Goal: Navigation & Orientation: Find specific page/section

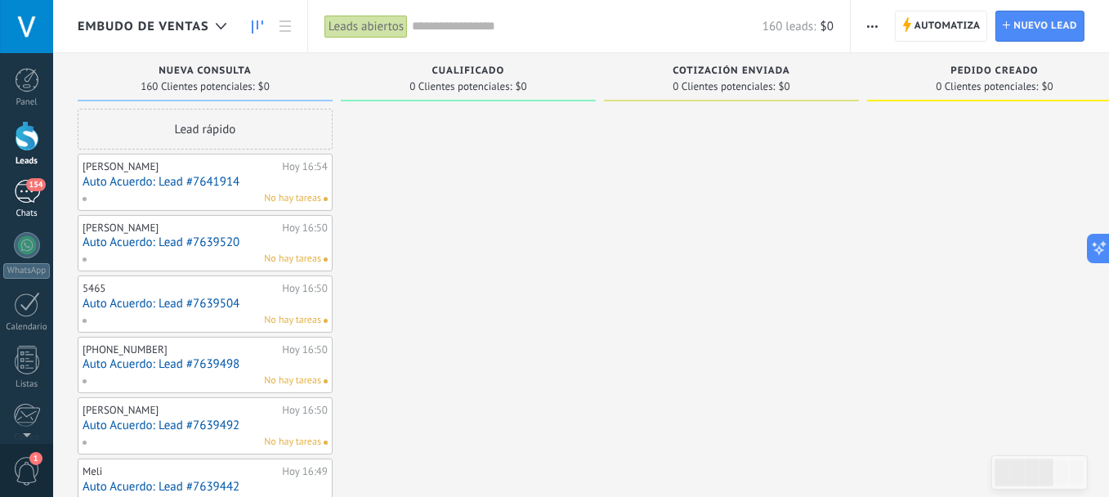
click at [14, 193] on div "154" at bounding box center [27, 192] width 26 height 24
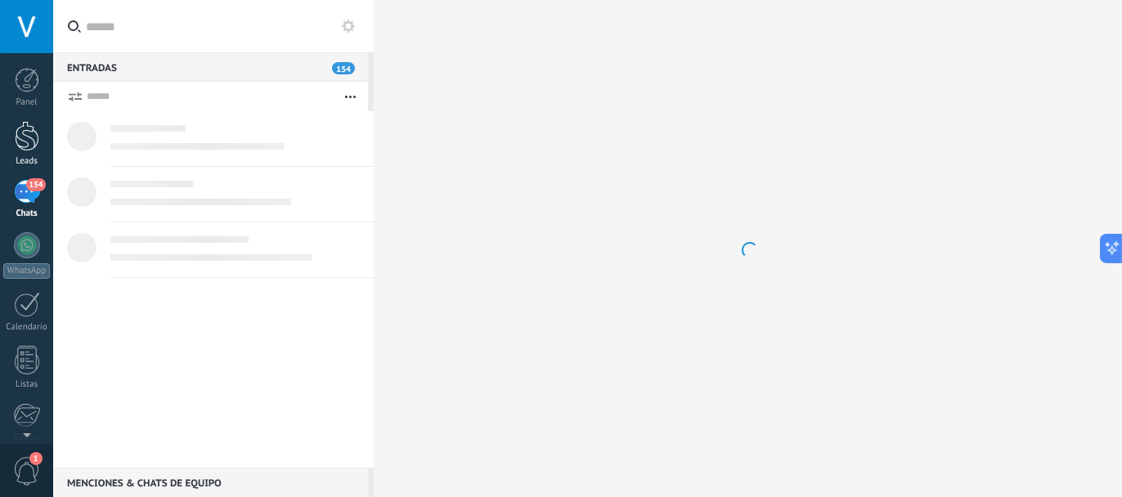
click at [29, 148] on div at bounding box center [27, 136] width 25 height 30
